Goal: Find specific page/section: Find specific page/section

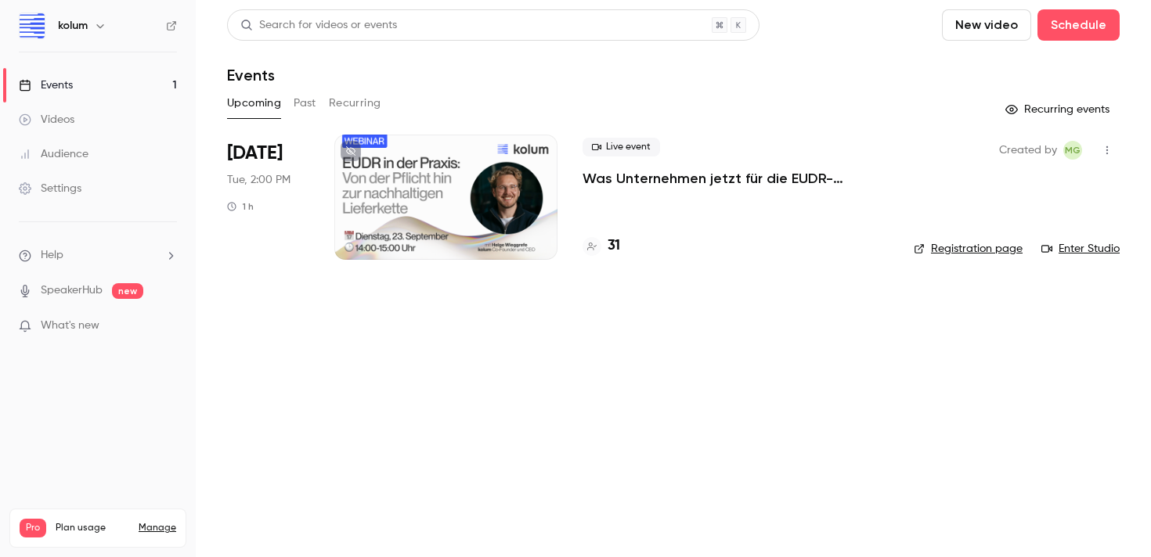
click at [616, 256] on h4 "31" at bounding box center [613, 246] width 13 height 21
